Goal: Navigation & Orientation: Find specific page/section

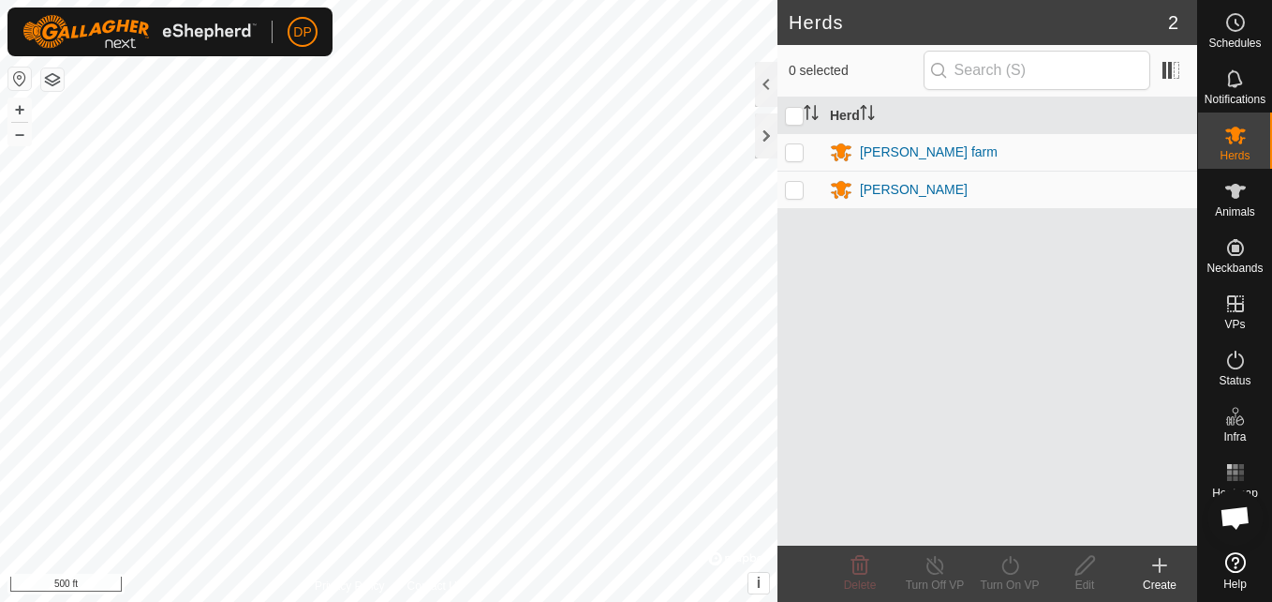
scroll to position [1940, 0]
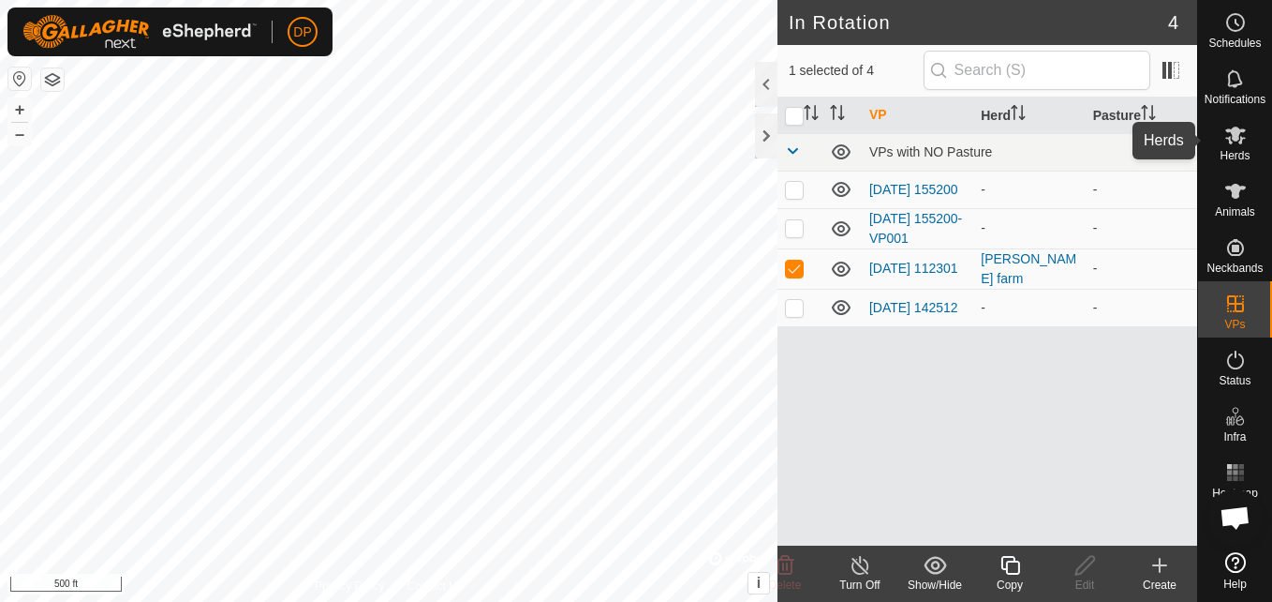
click at [1232, 126] on icon at bounding box center [1236, 135] width 22 height 22
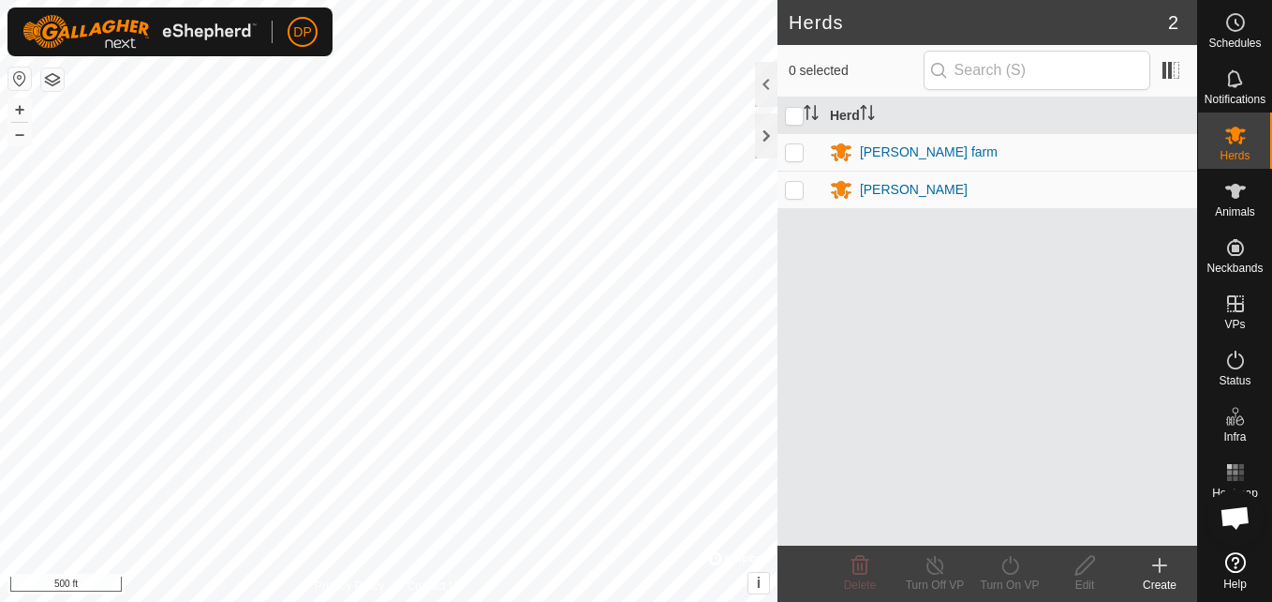
scroll to position [1940, 0]
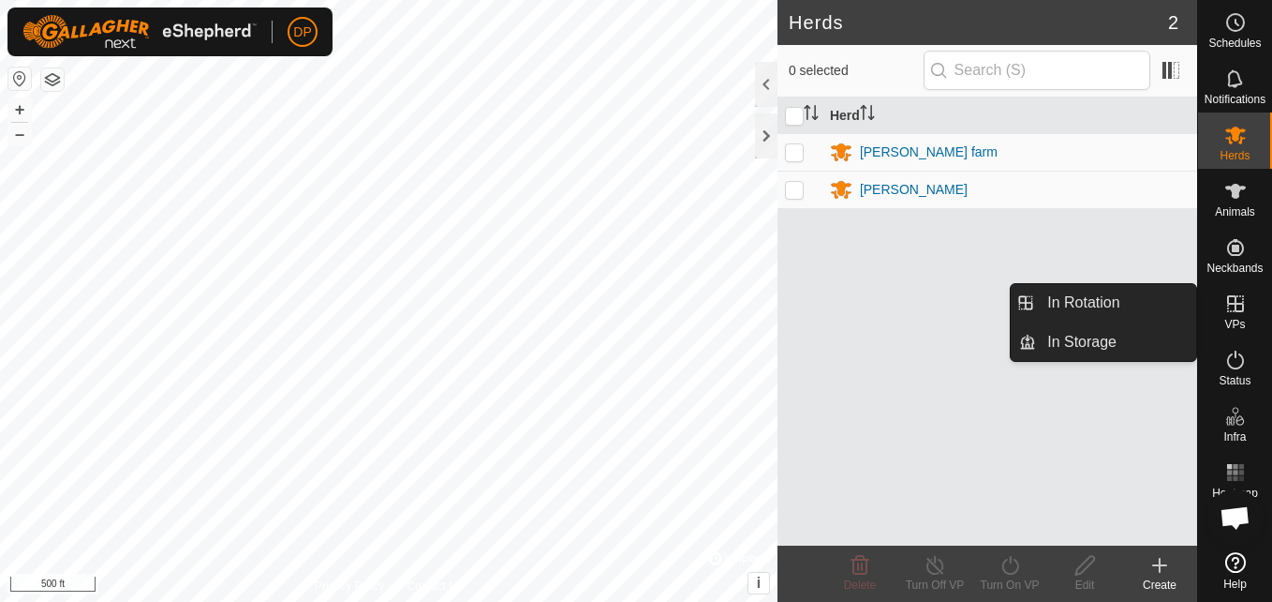
click at [1240, 306] on icon at bounding box center [1236, 303] width 22 height 22
click at [1195, 296] on link "In Rotation" at bounding box center [1116, 302] width 160 height 37
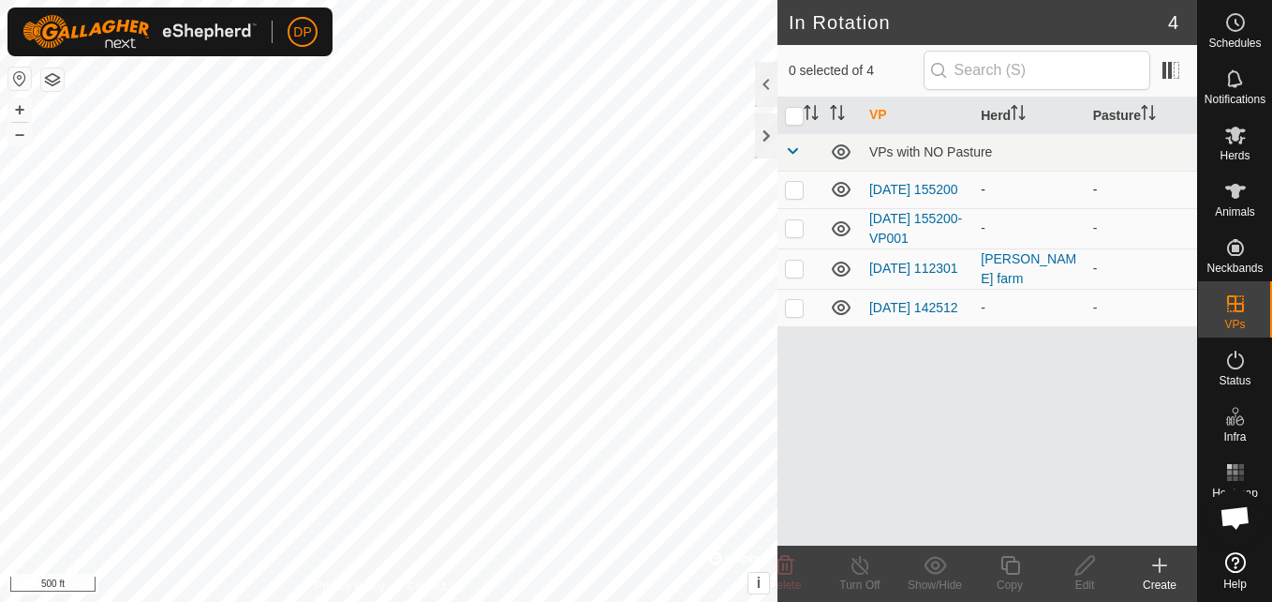
click at [844, 185] on icon at bounding box center [841, 189] width 19 height 15
click at [836, 227] on icon at bounding box center [841, 228] width 19 height 15
click at [844, 312] on icon at bounding box center [841, 307] width 19 height 15
